Goal: Communication & Community: Answer question/provide support

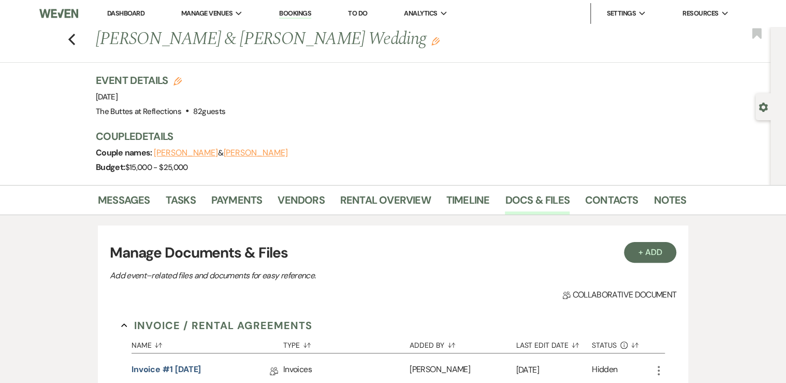
click at [119, 15] on link "Dashboard" at bounding box center [125, 13] width 37 height 9
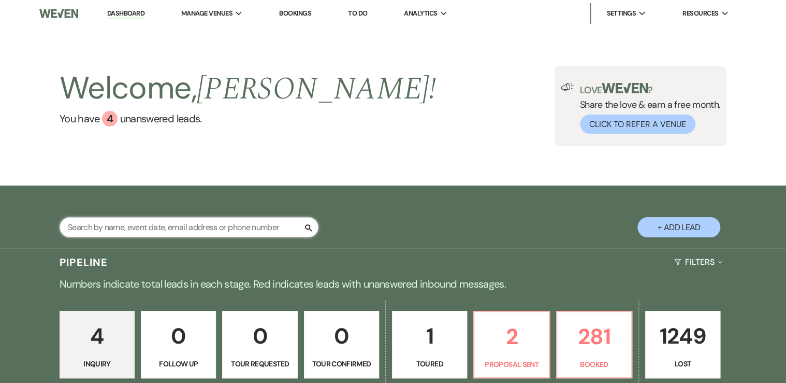
click at [112, 228] on input "text" at bounding box center [189, 227] width 259 height 20
type input "nan"
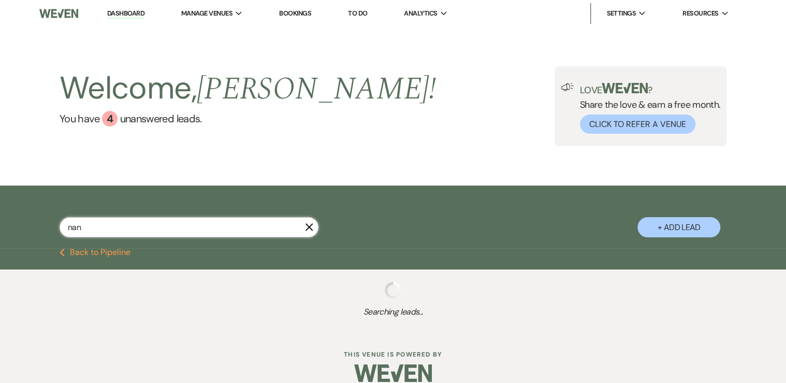
select select "8"
select select "5"
select select "8"
select select "5"
select select "8"
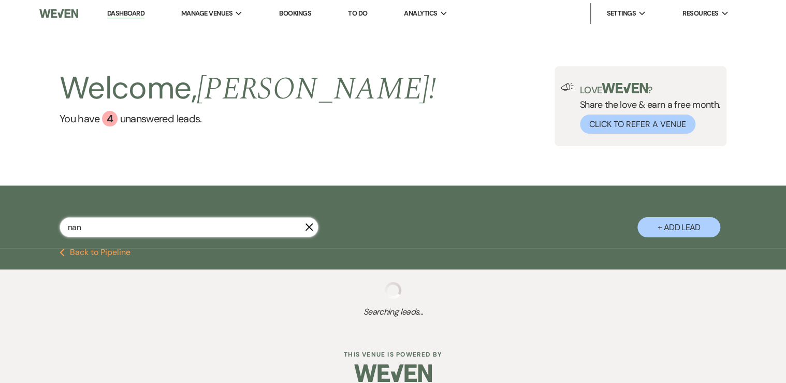
select select "10"
select select "8"
select select "5"
select select "8"
select select "5"
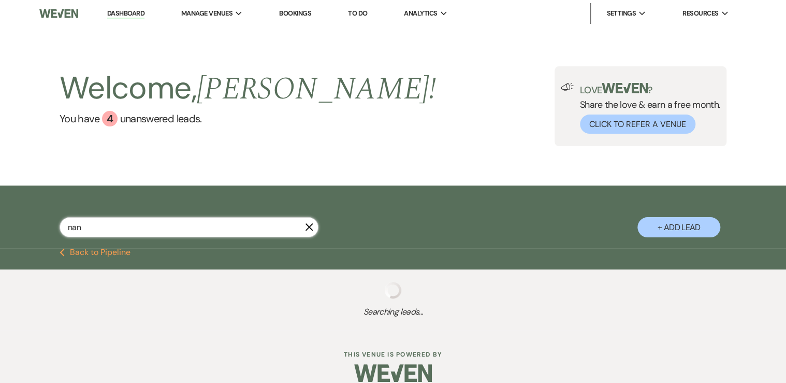
select select "8"
select select "5"
select select "8"
select select "5"
select select "8"
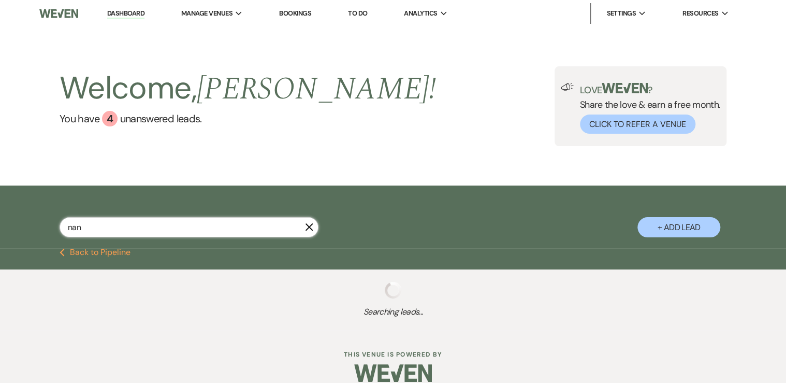
select select "8"
select select "5"
select select "8"
select select "2"
select select "8"
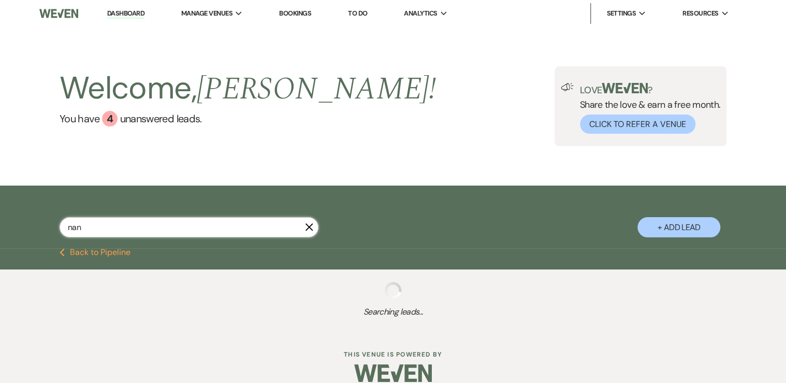
select select "5"
select select "8"
select select "10"
select select "8"
select select "7"
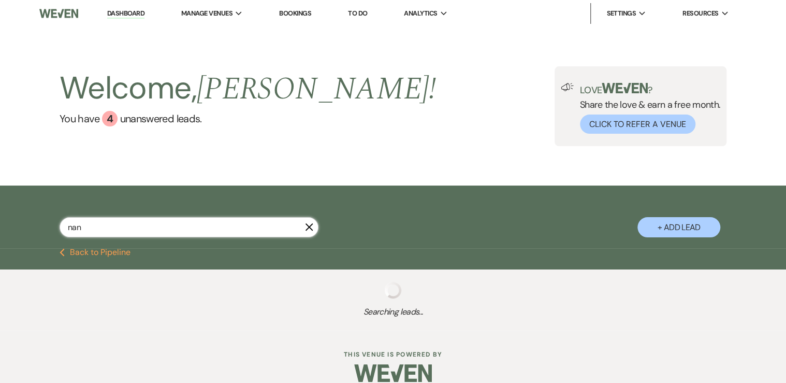
select select "8"
select select "5"
select select "8"
select select "5"
select select "8"
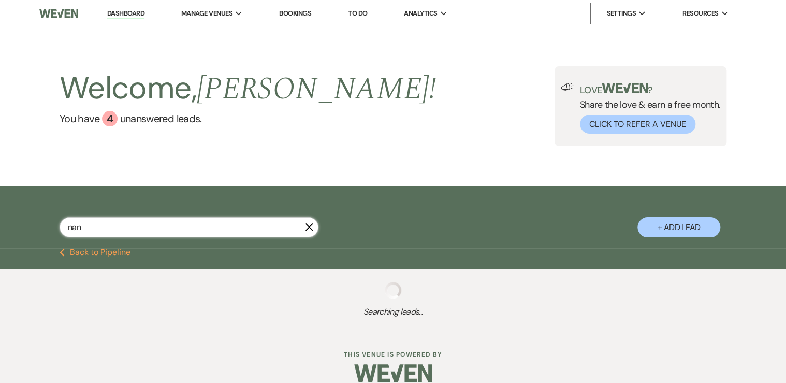
select select "5"
select select "8"
select select "5"
select select "8"
select select "5"
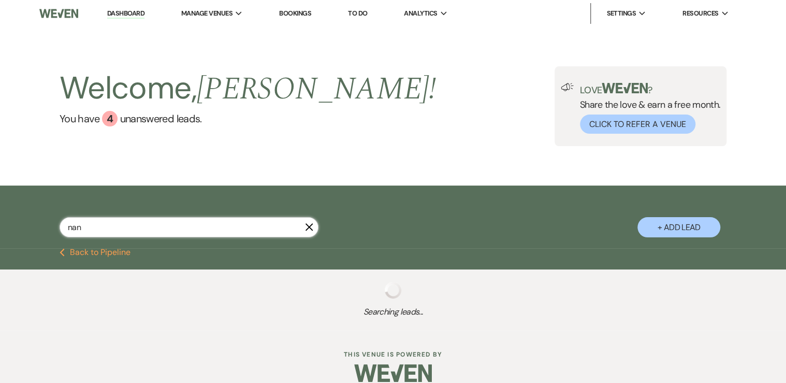
select select "8"
select select "5"
select select "8"
select select "5"
select select "8"
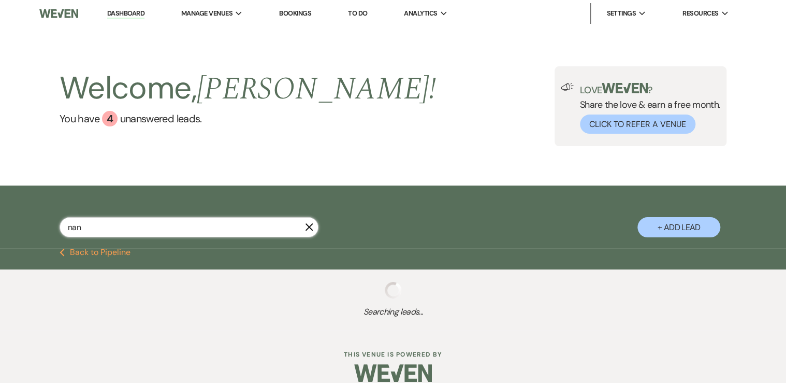
select select "5"
select select "8"
select select "6"
select select "8"
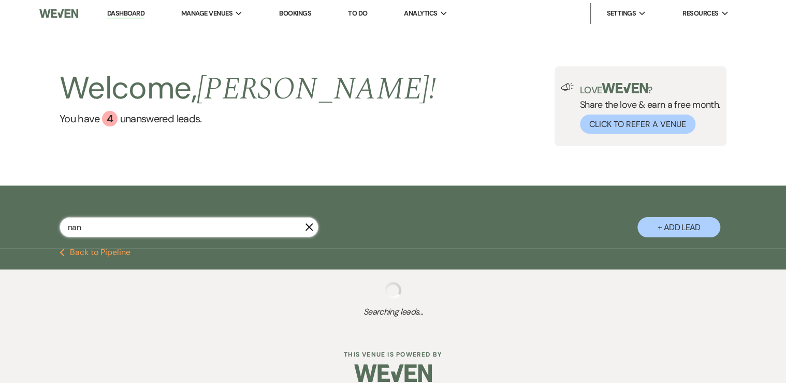
select select "6"
select select "8"
select select "5"
select select "8"
select select "9"
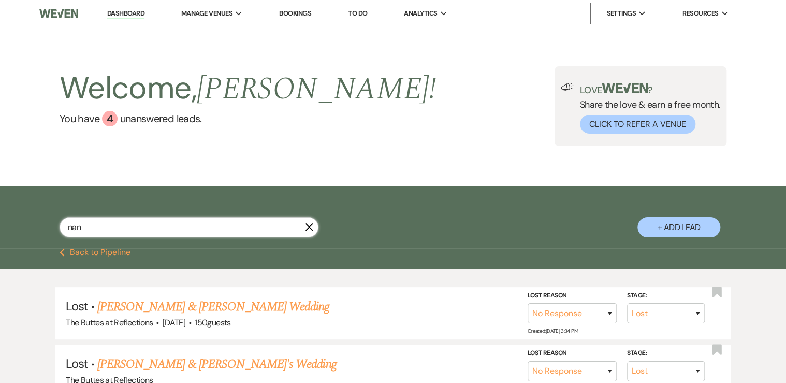
type input "nand"
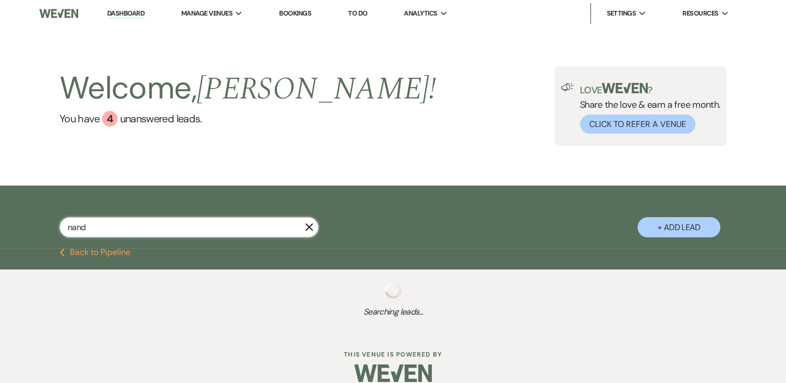
select select "8"
select select "10"
select select "8"
select select "5"
select select "8"
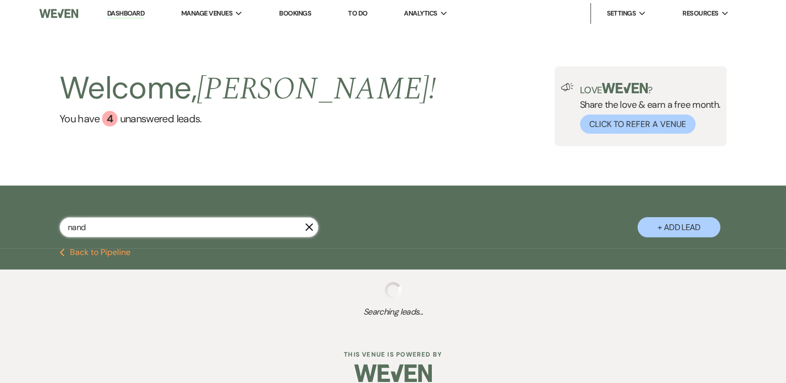
select select "5"
select select "8"
select select "5"
select select "8"
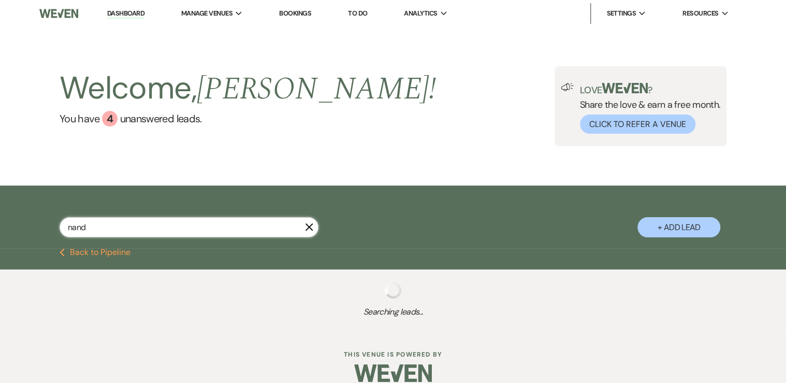
select select "5"
select select "8"
select select "2"
select select "8"
select select "5"
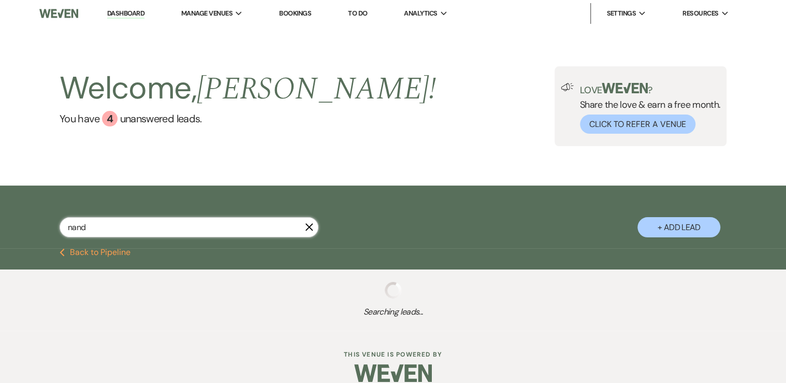
select select "8"
select select "5"
select select "8"
select select "5"
select select "8"
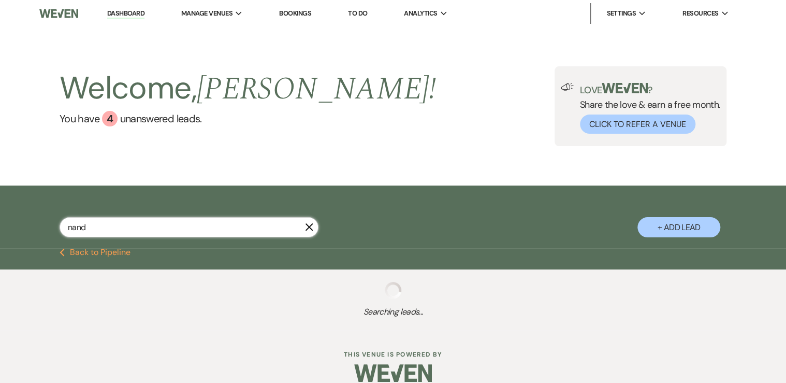
select select "5"
select select "8"
select select "5"
select select "8"
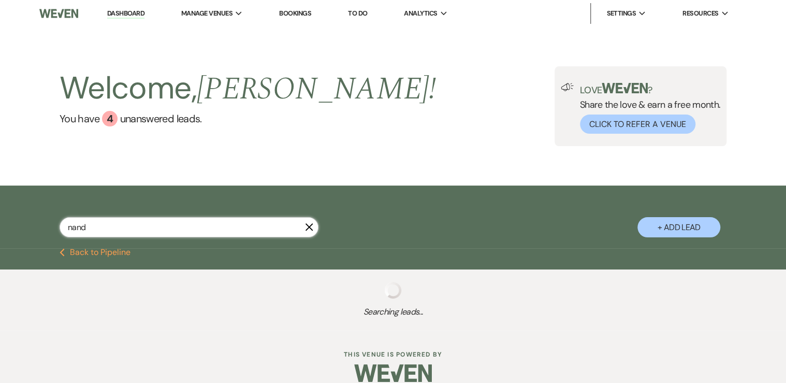
select select "6"
select select "8"
select select "6"
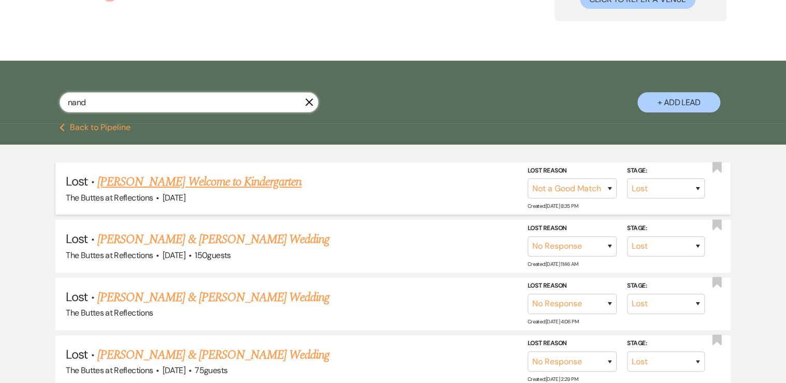
scroll to position [124, 0]
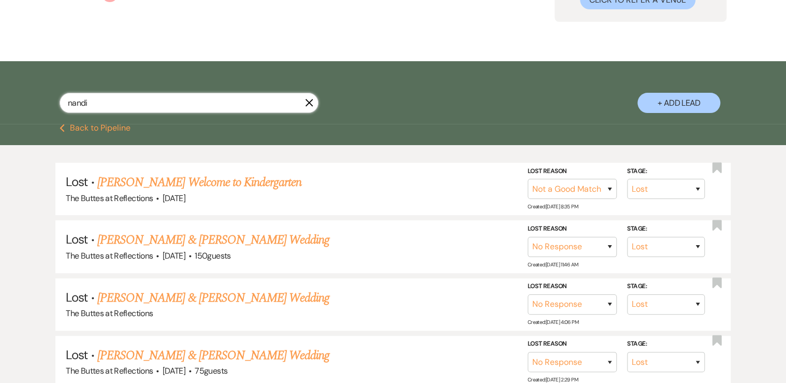
type input "[PERSON_NAME]"
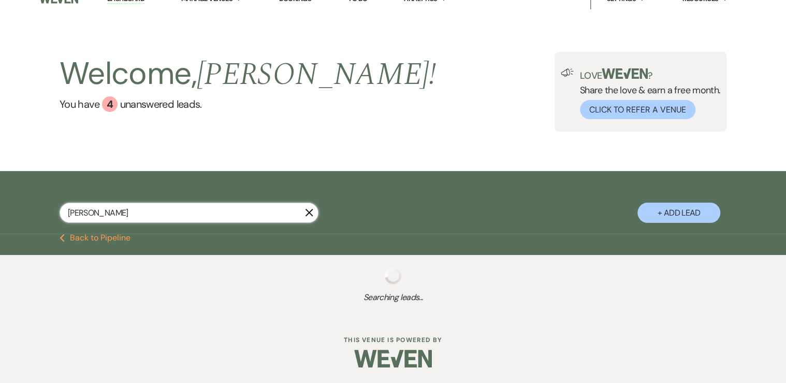
scroll to position [14, 0]
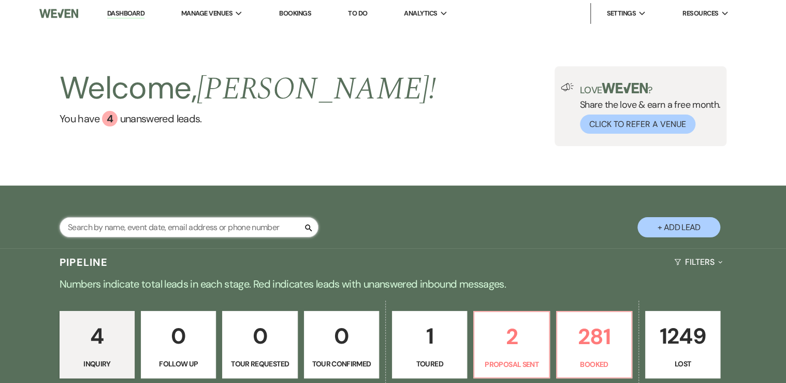
drag, startPoint x: 176, startPoint y: 231, endPoint x: 172, endPoint y: 227, distance: 5.5
click at [175, 231] on input "text" at bounding box center [189, 227] width 259 height 20
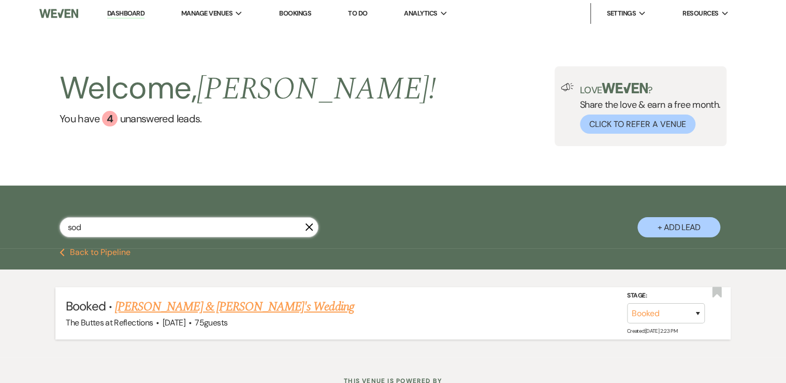
type input "sod"
click at [205, 306] on link "[PERSON_NAME] & [PERSON_NAME]'s Wedding" at bounding box center [234, 306] width 239 height 19
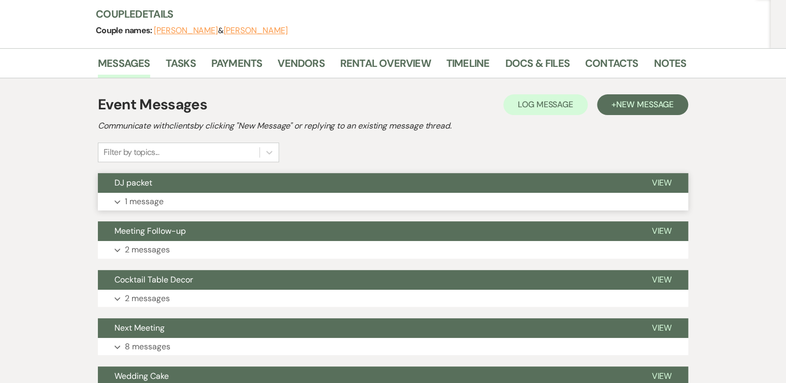
scroll to position [124, 0]
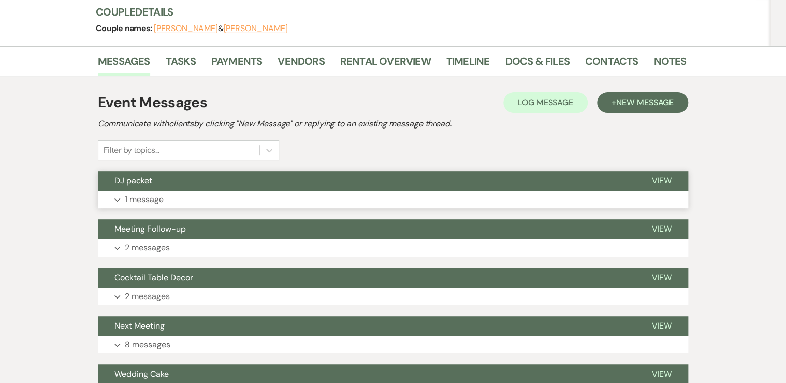
click at [155, 196] on p "1 message" at bounding box center [144, 199] width 39 height 13
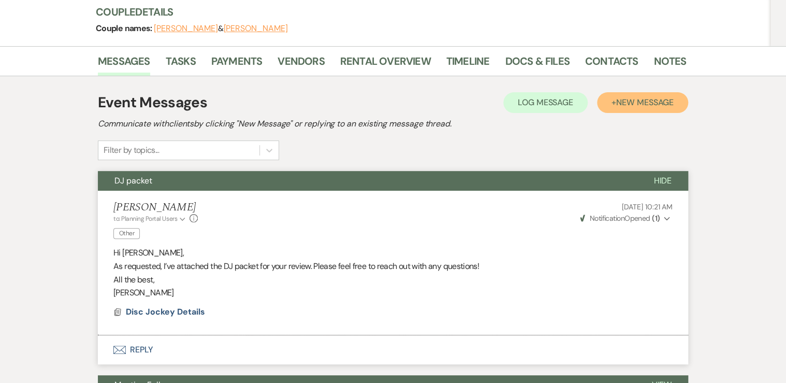
click at [640, 101] on span "New Message" at bounding box center [644, 102] width 57 height 11
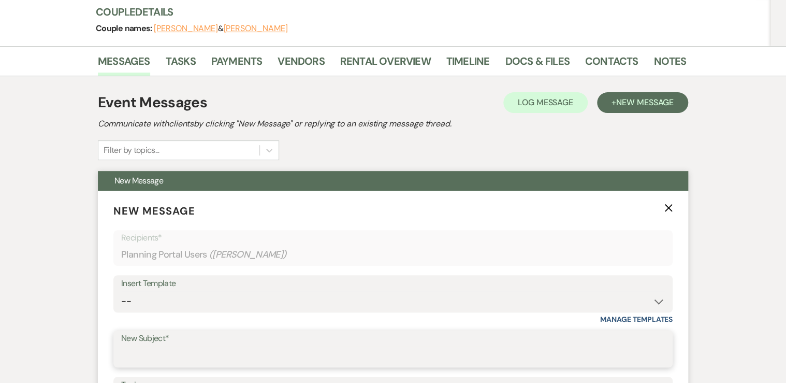
click at [145, 353] on input "New Subject*" at bounding box center [393, 356] width 544 height 20
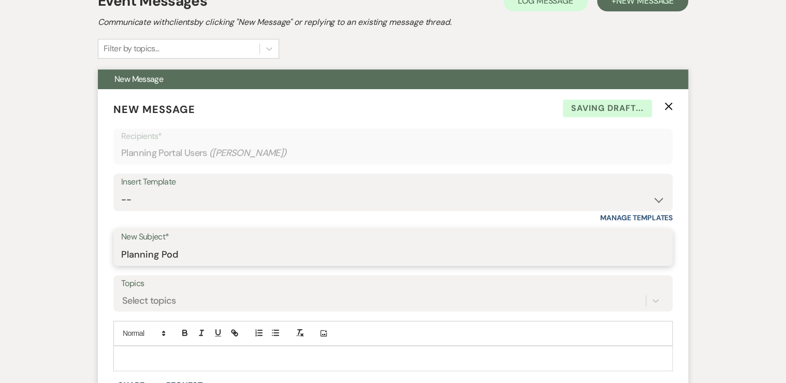
scroll to position [249, 0]
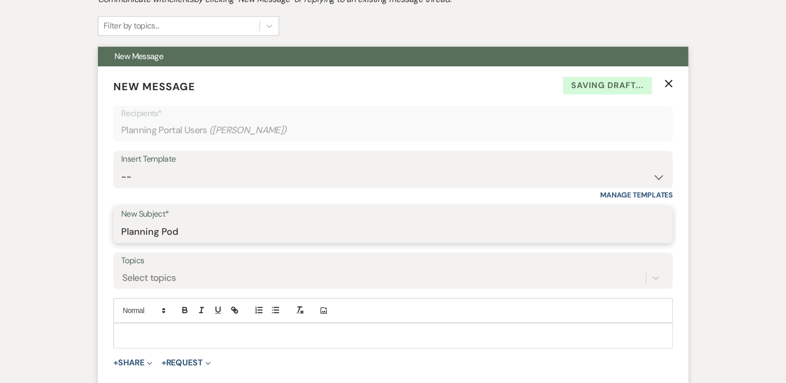
type input "Planning Pod"
click at [137, 327] on div at bounding box center [393, 335] width 558 height 24
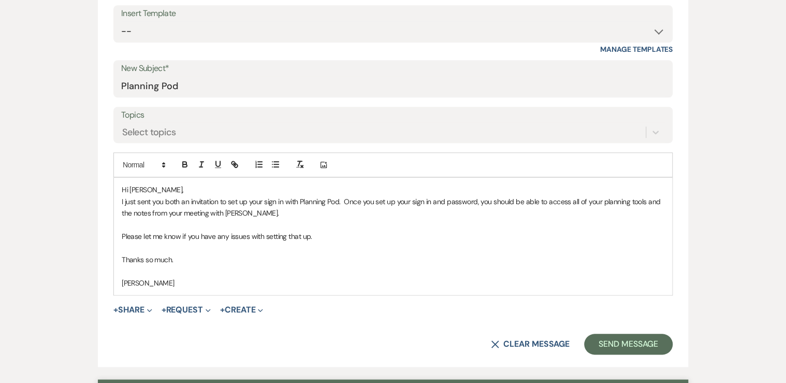
scroll to position [421, 0]
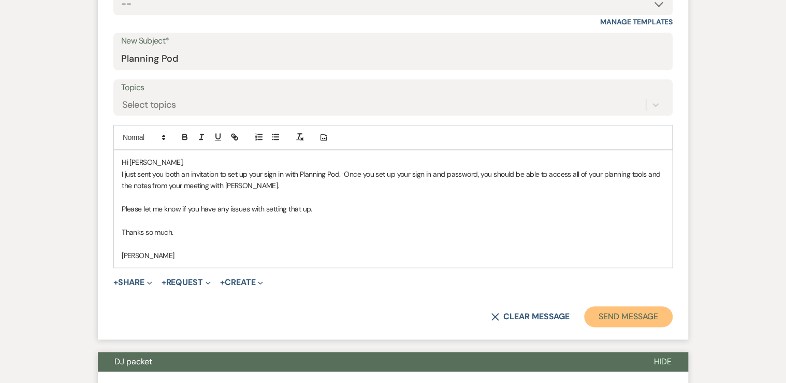
click at [619, 317] on button "Send Message" at bounding box center [628, 316] width 89 height 21
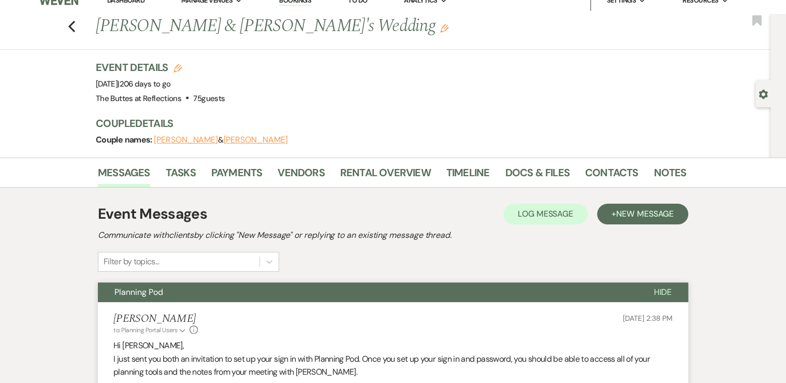
scroll to position [0, 0]
